Goal: Information Seeking & Learning: Check status

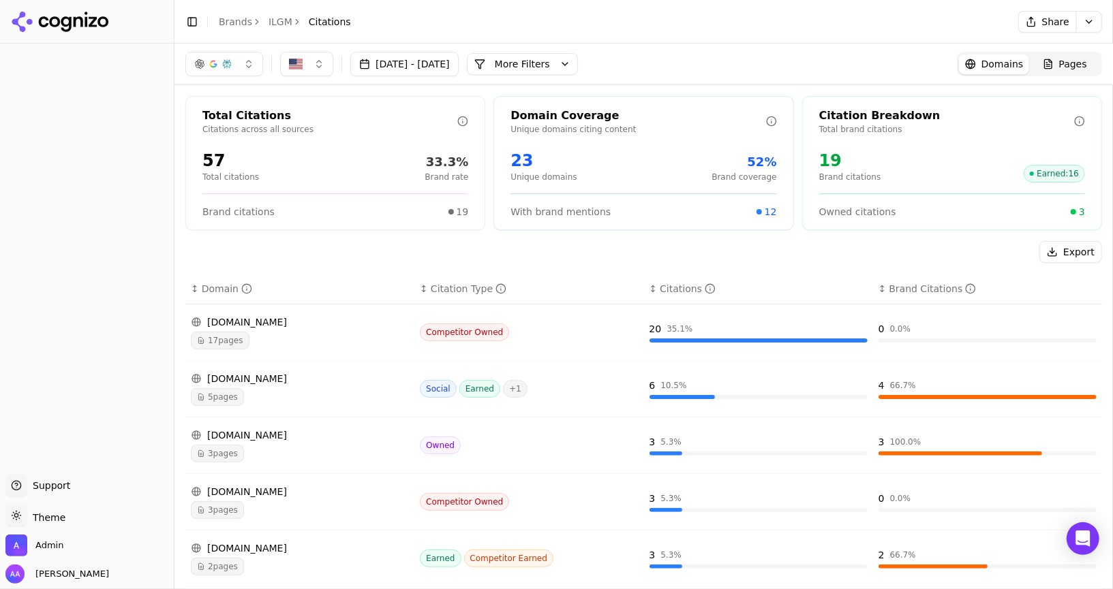
click at [399, 223] on div "Total Citations Citations across all sources 57 Total citations 33.3% Brand rat…" at bounding box center [335, 163] width 300 height 134
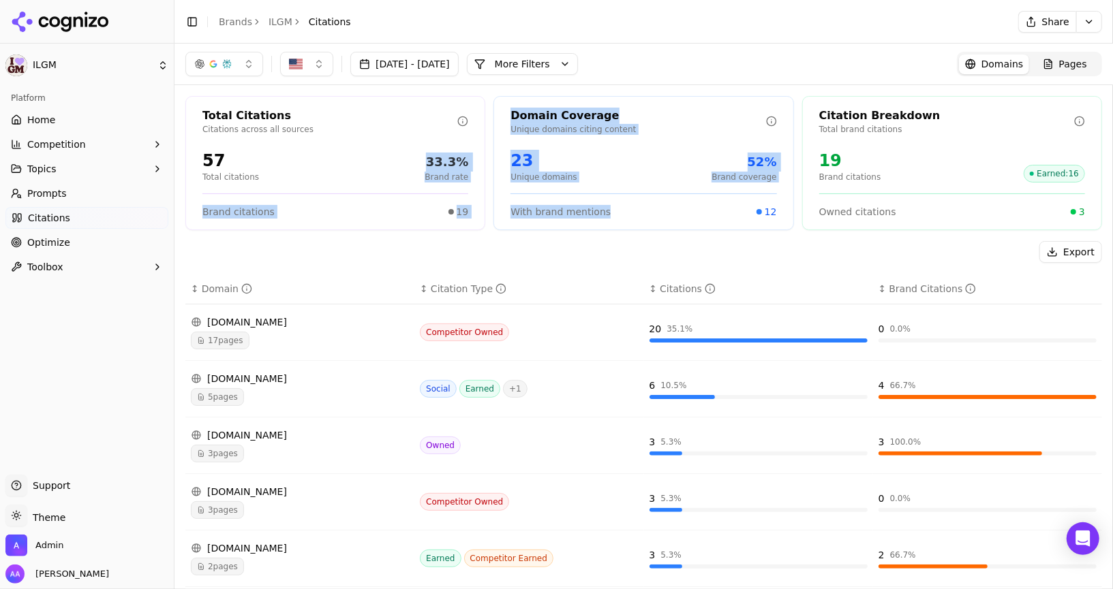
drag, startPoint x: 472, startPoint y: 181, endPoint x: 513, endPoint y: 224, distance: 60.3
click at [513, 224] on div "Total Citations Citations across all sources 57 Total citations 33.3% Brand rat…" at bounding box center [643, 163] width 917 height 134
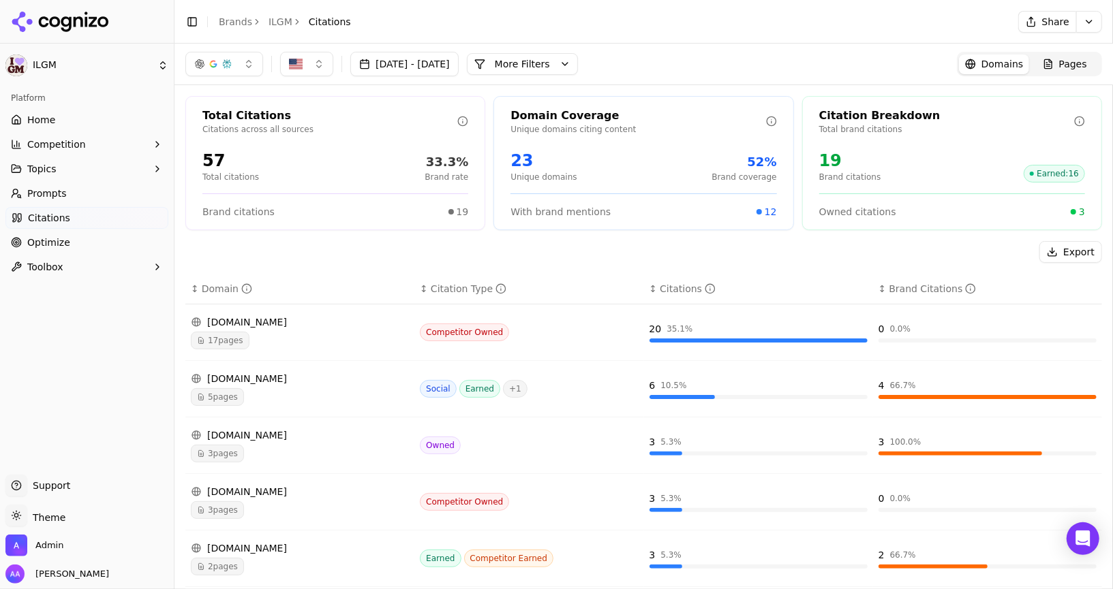
click at [762, 191] on div "Domain Coverage Unique domains citing content 23 Unique domains 52% Brand cover…" at bounding box center [643, 163] width 300 height 134
click at [578, 57] on button "More Filters" at bounding box center [522, 64] width 111 height 22
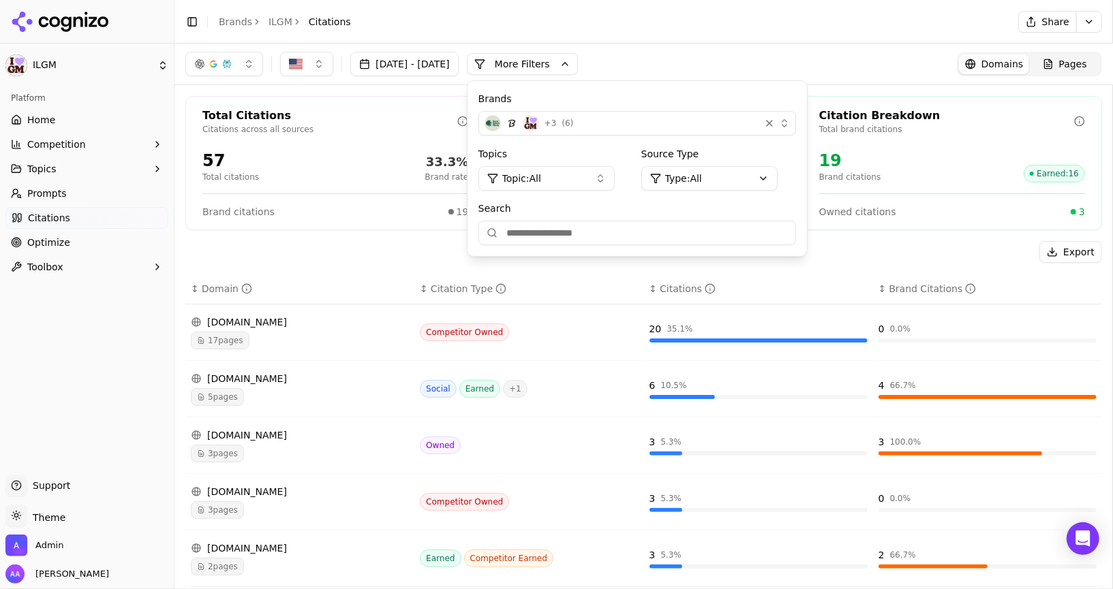
click at [638, 112] on button "+ 3 ( 6 )" at bounding box center [637, 123] width 318 height 25
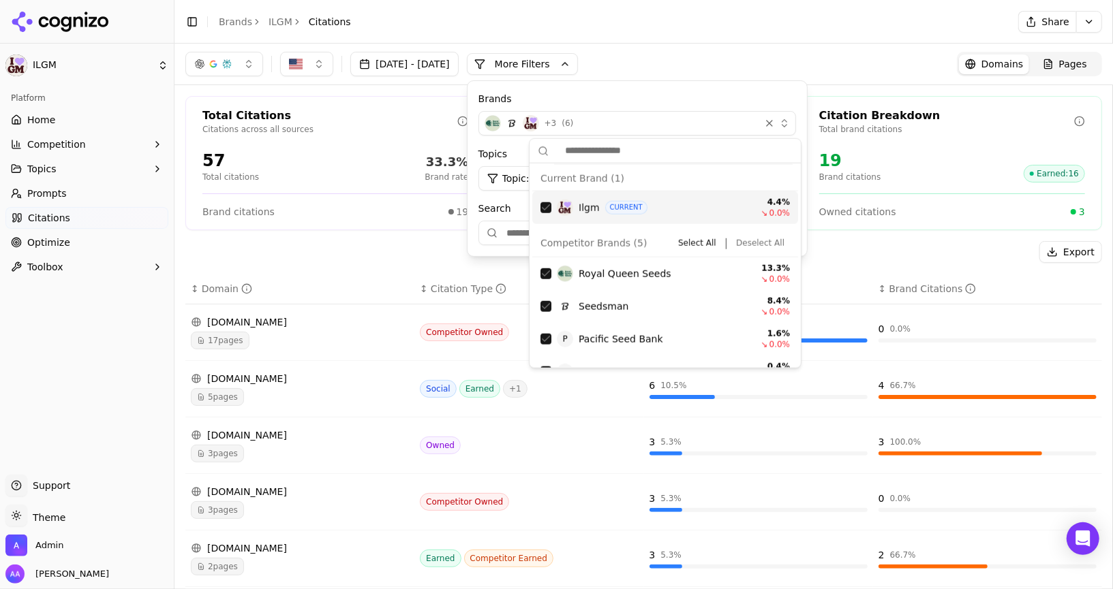
click at [748, 236] on button "Deselect All" at bounding box center [760, 243] width 59 height 16
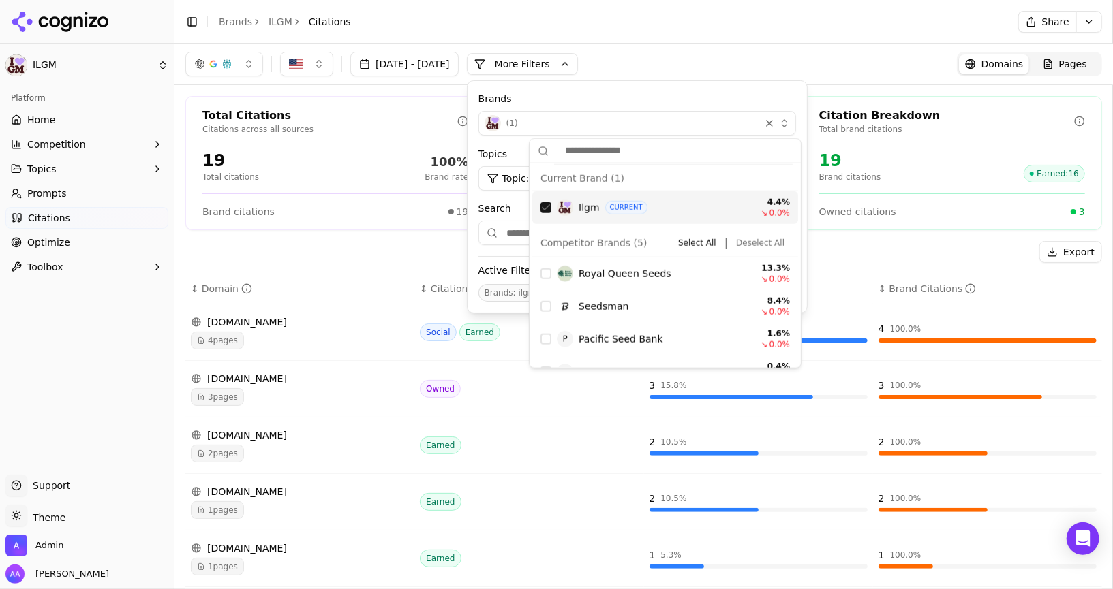
click at [553, 211] on div "Ilgm CURRENT 4.4 % ↘ 0.0 %" at bounding box center [665, 207] width 266 height 33
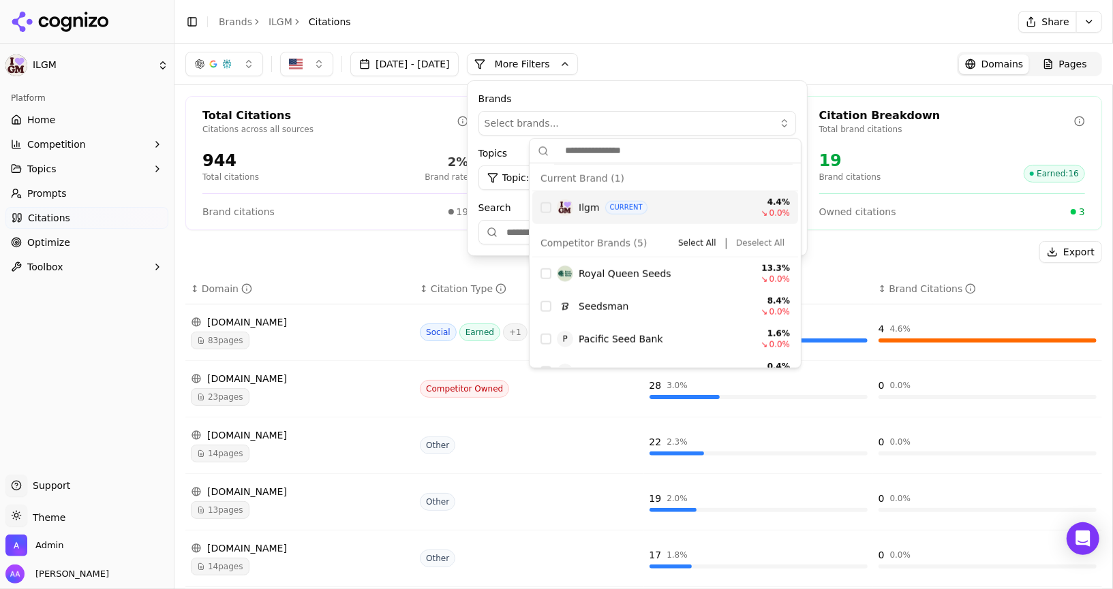
click at [453, 229] on div "Total Citations Citations across all sources 944 Total citations 2% Brand rate …" at bounding box center [643, 499] width 938 height 829
